Goal: Find specific page/section: Find specific page/section

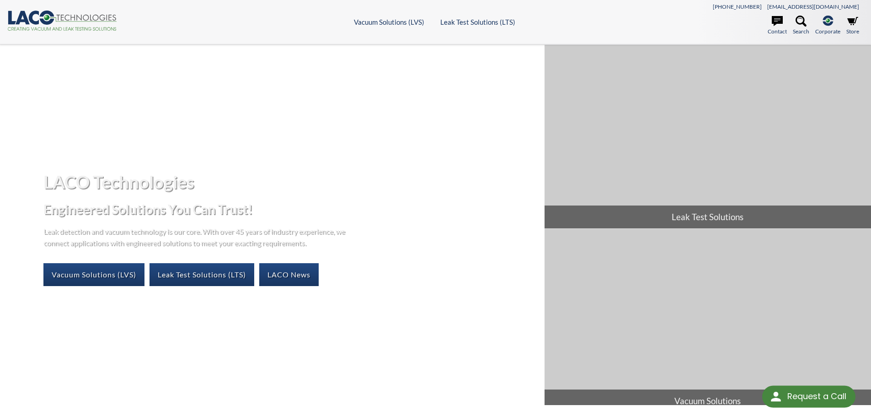
select select "Widget de traducción de idiomas"
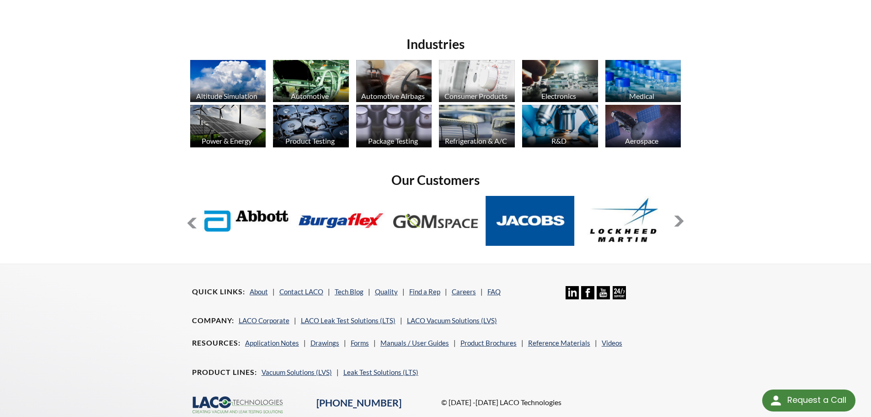
scroll to position [746, 0]
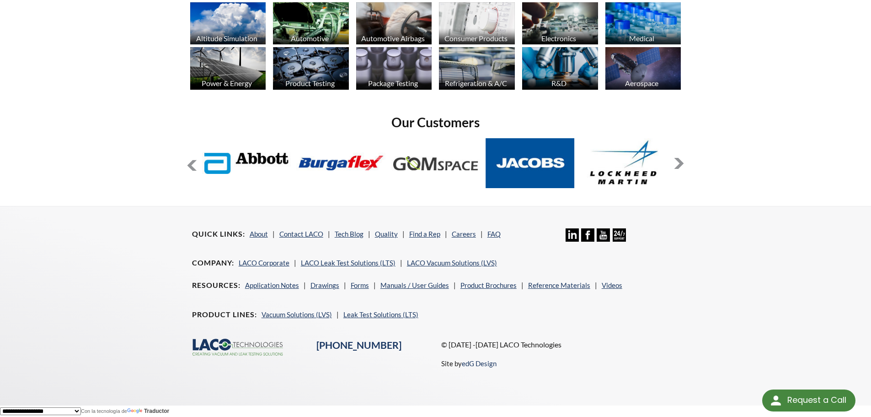
click at [576, 235] on icon "Linkedin Icon" at bounding box center [572, 234] width 13 height 13
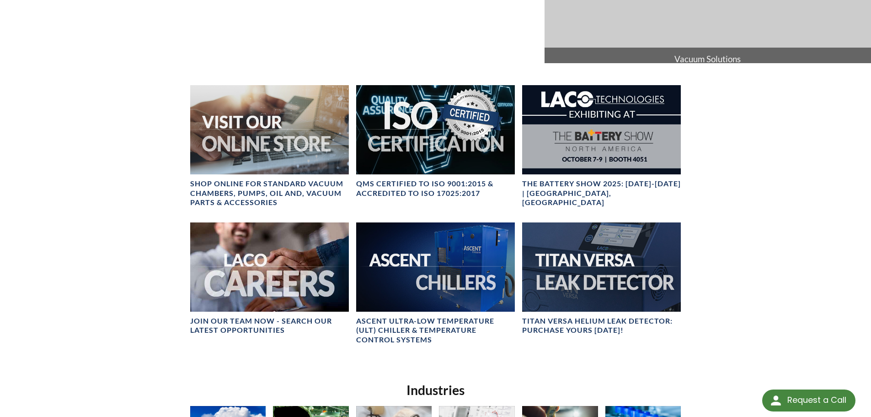
scroll to position [0, 0]
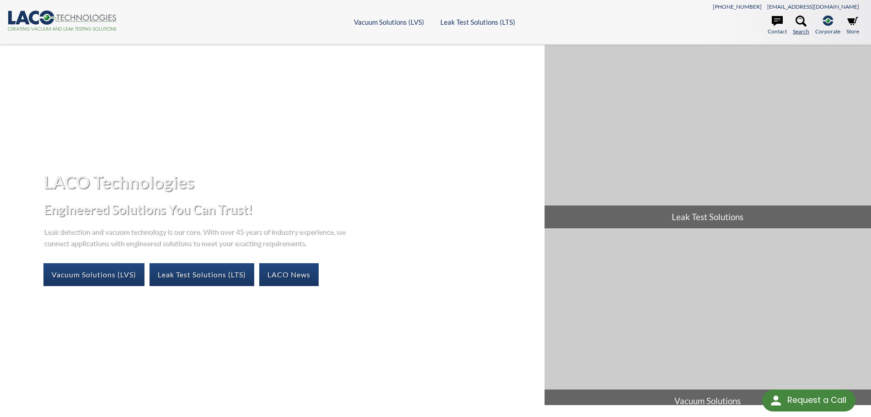
click at [799, 25] on icon at bounding box center [801, 21] width 11 height 11
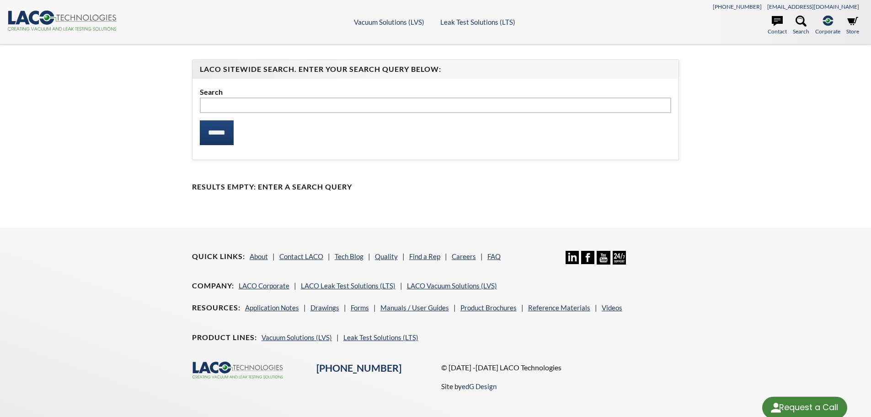
select select "Widget de traducción de idiomas"
